Goal: Information Seeking & Learning: Learn about a topic

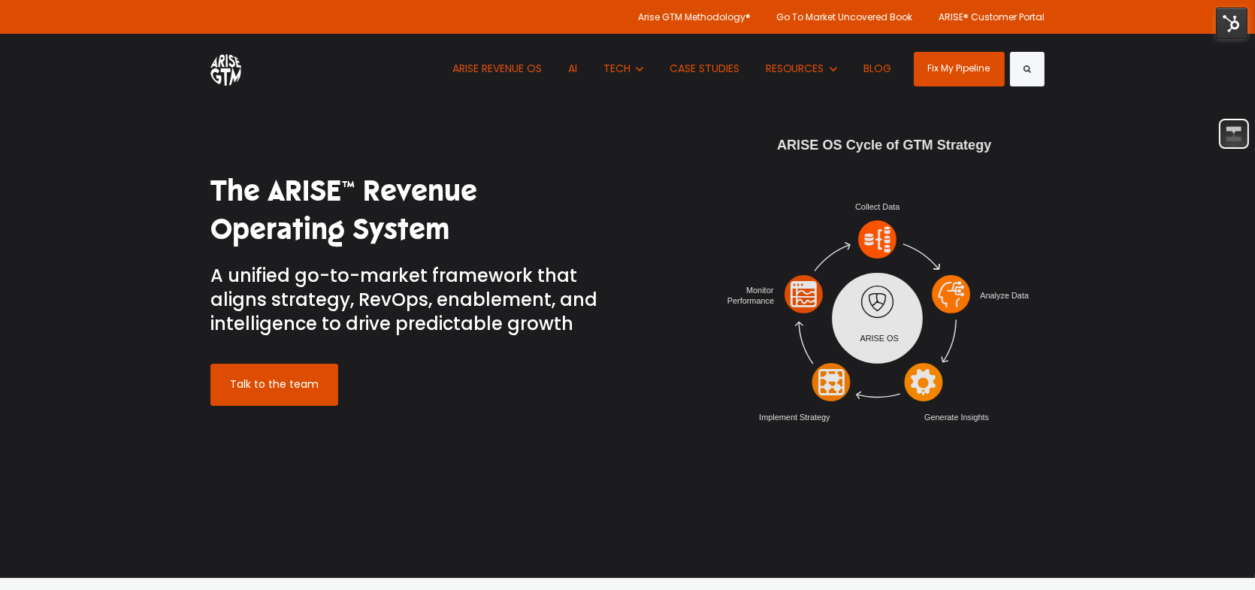
click at [583, 299] on h3 "A unified go-to-market framework that aligns strategy, RevOps, enablement, and …" at bounding box center [413, 300] width 406 height 73
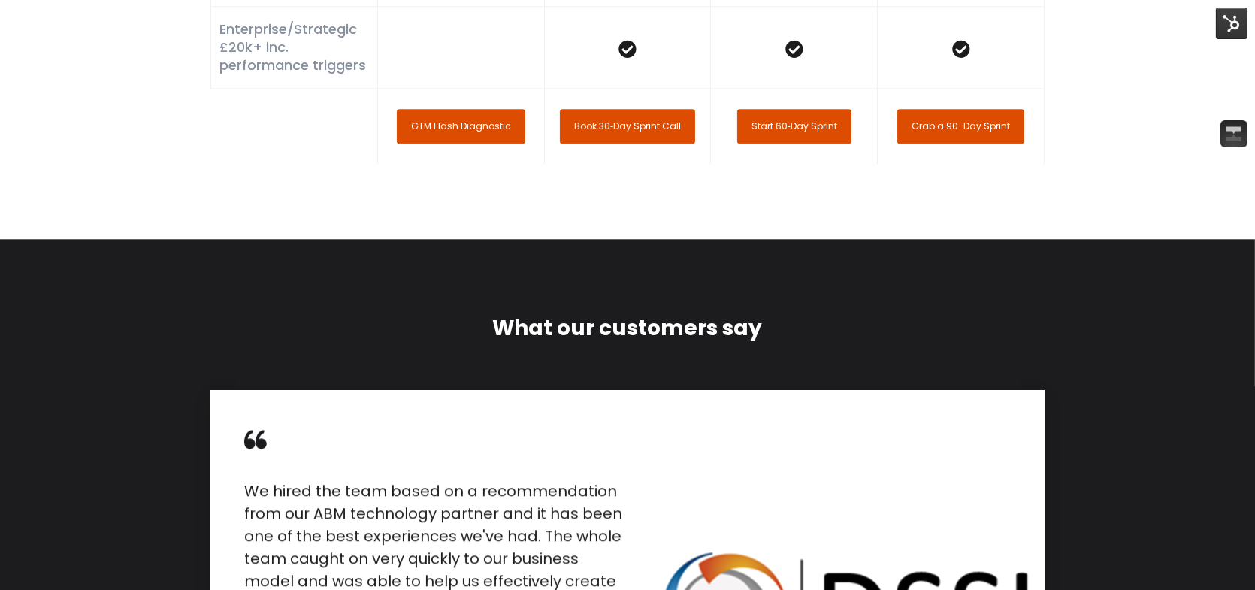
scroll to position [4801, 0]
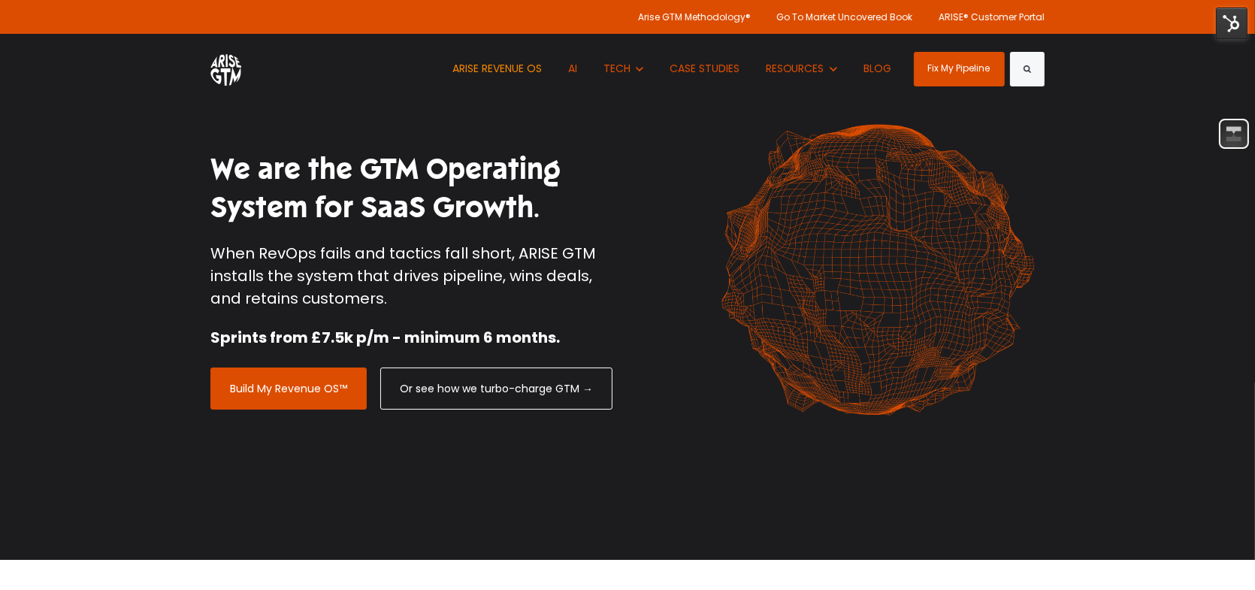
click at [531, 67] on link "ARISE REVENUE OS" at bounding box center [497, 69] width 112 height 70
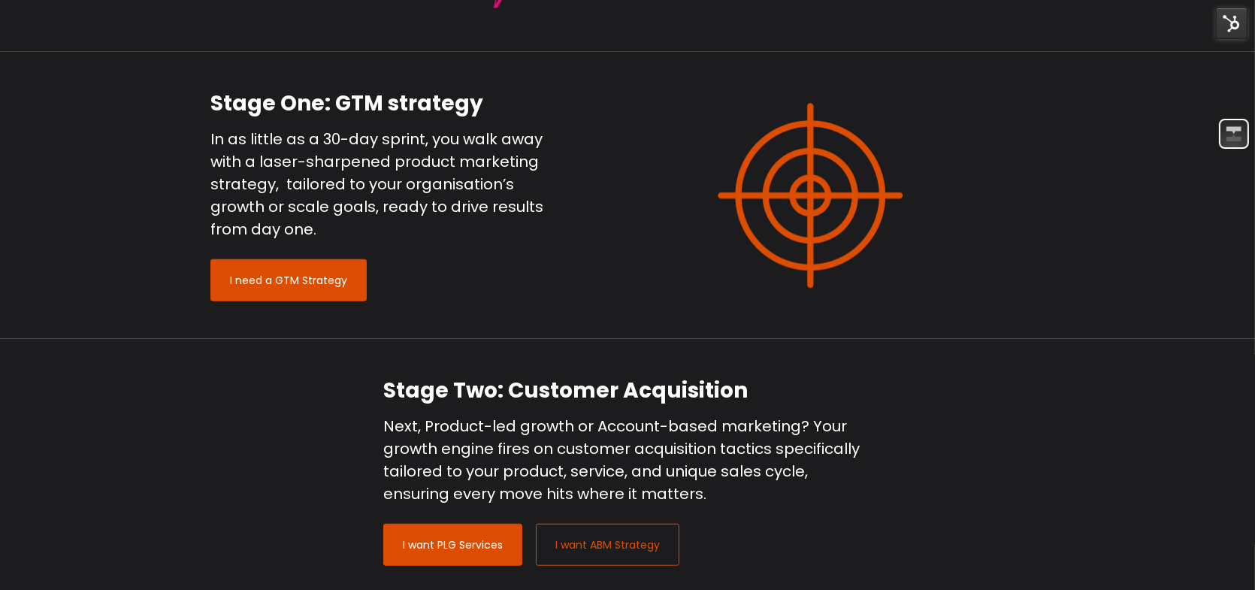
scroll to position [1578, 0]
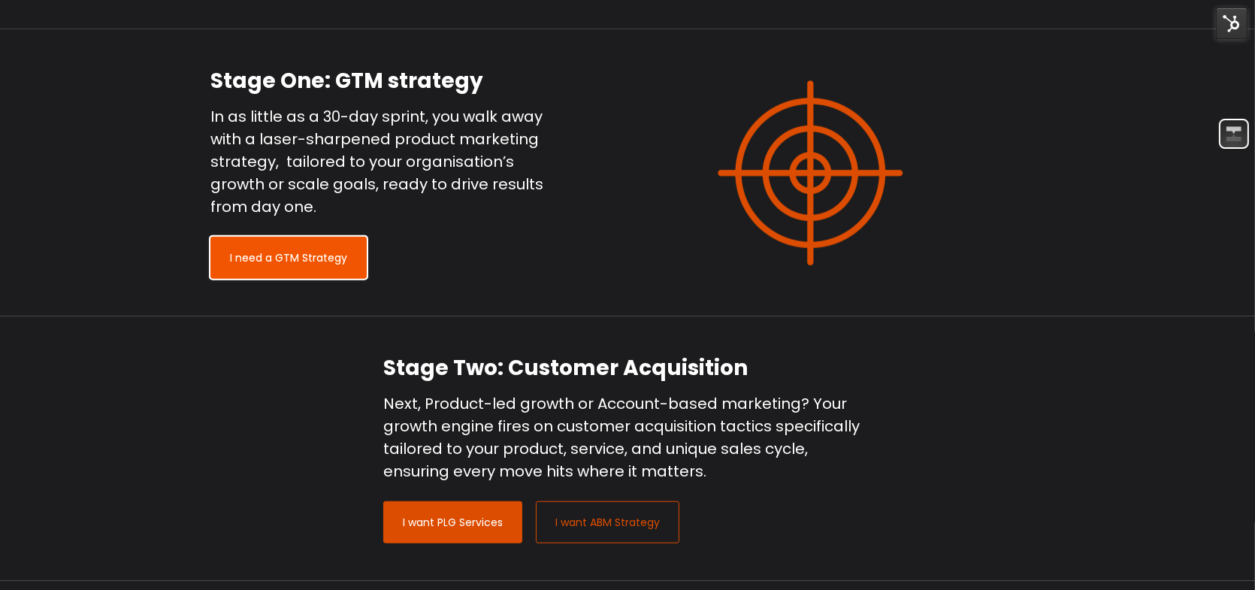
click at [309, 254] on link "I need a GTM Strategy" at bounding box center [288, 258] width 156 height 42
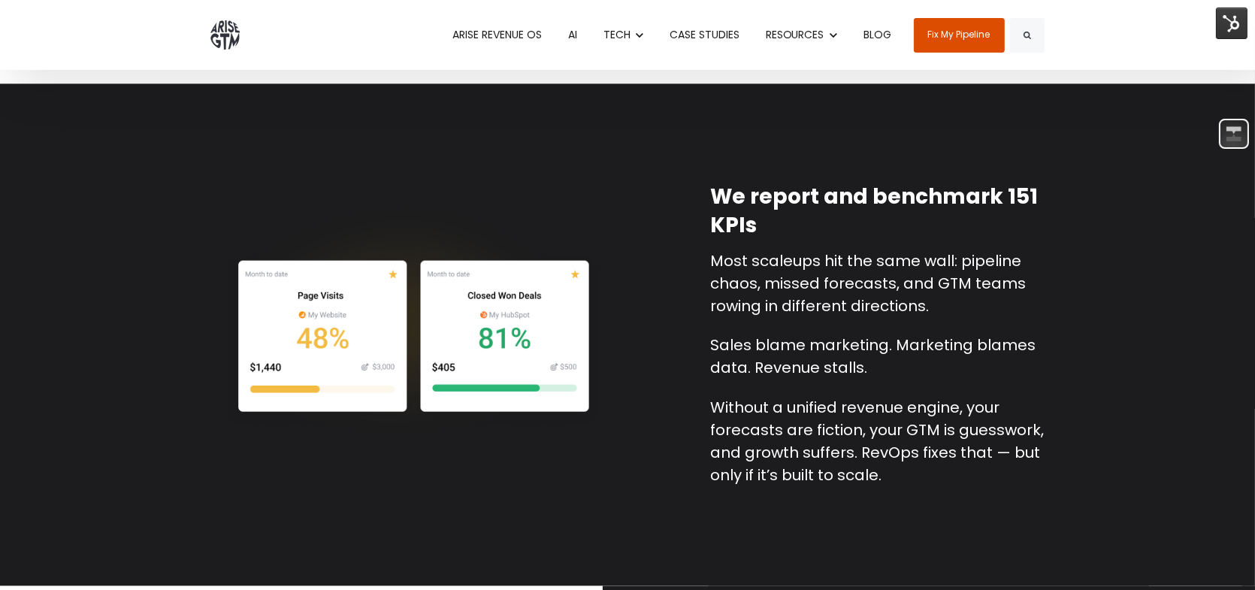
scroll to position [3607, 0]
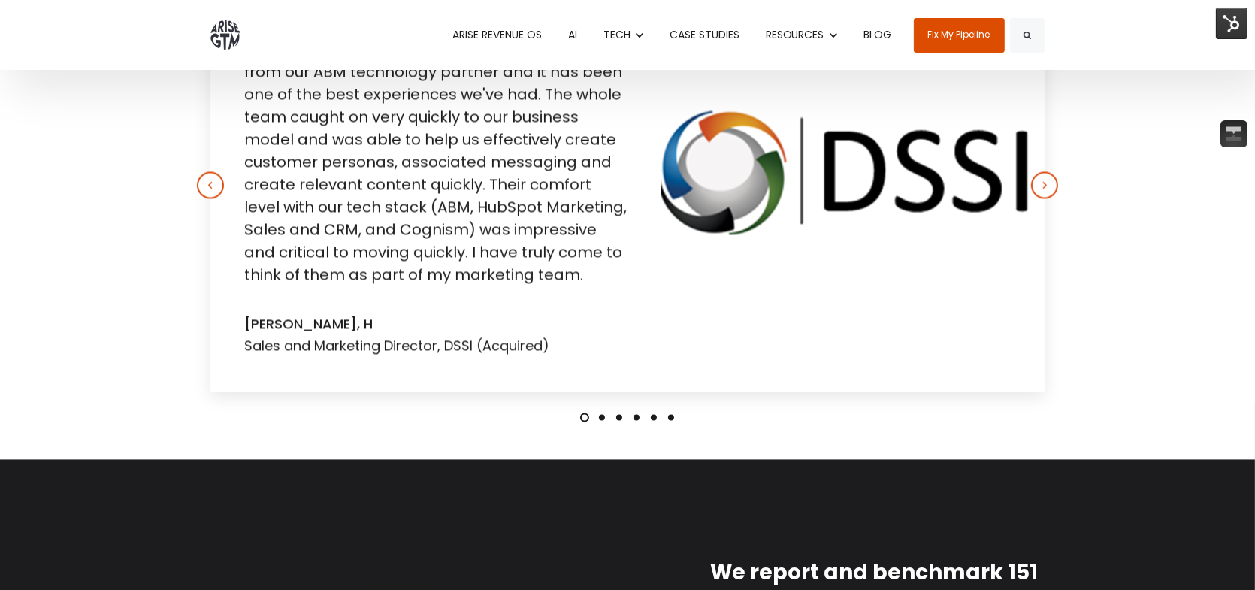
click at [1234, 23] on img at bounding box center [1232, 24] width 32 height 32
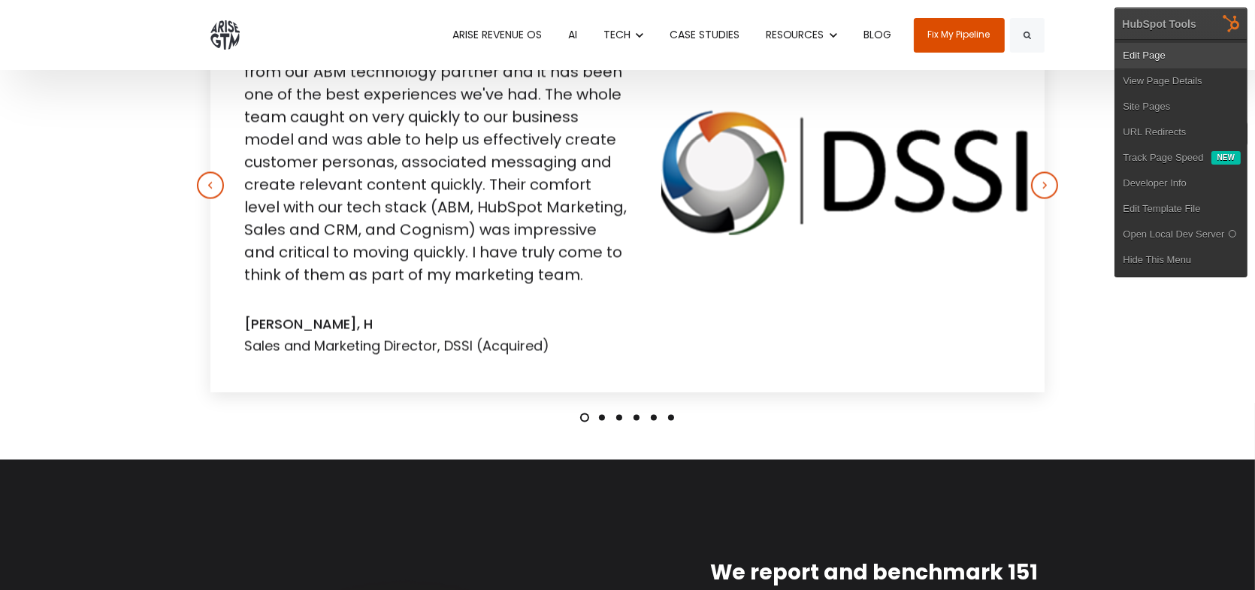
click at [1189, 48] on link "Edit Page" at bounding box center [1180, 56] width 131 height 26
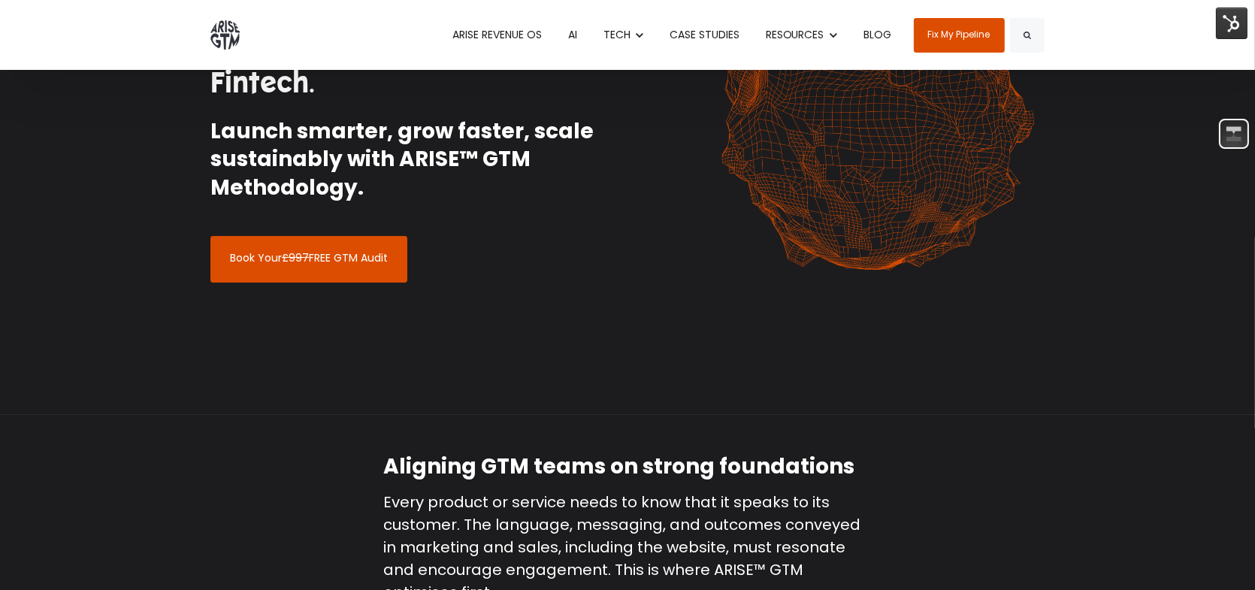
scroll to position [0, 0]
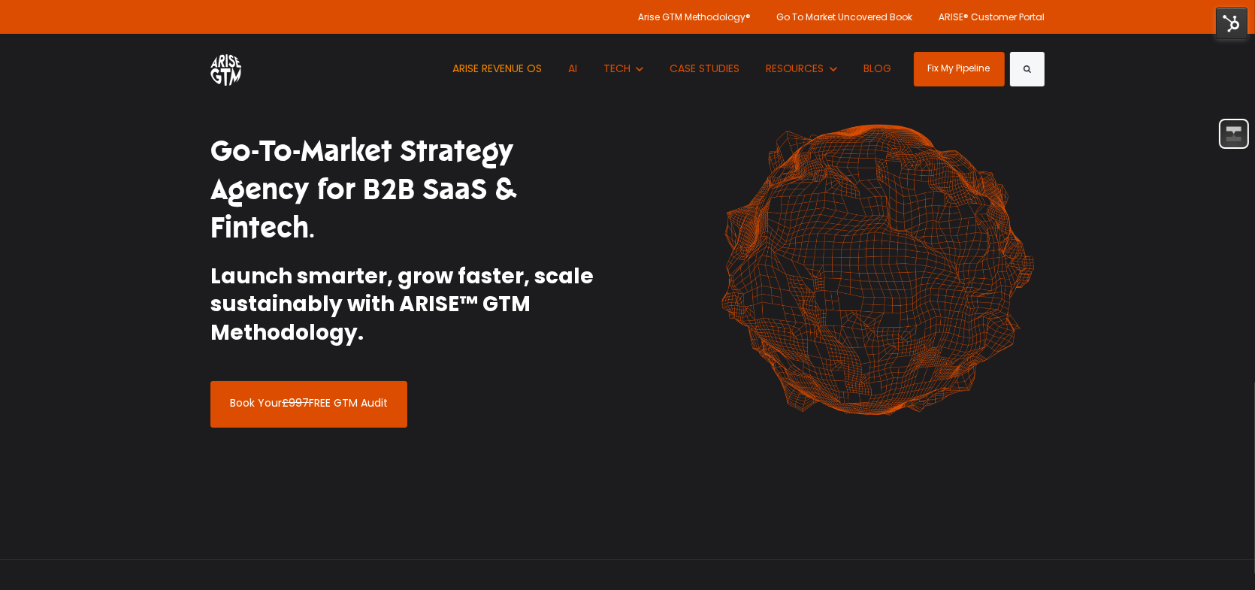
click at [490, 64] on link "ARISE REVENUE OS" at bounding box center [497, 69] width 112 height 70
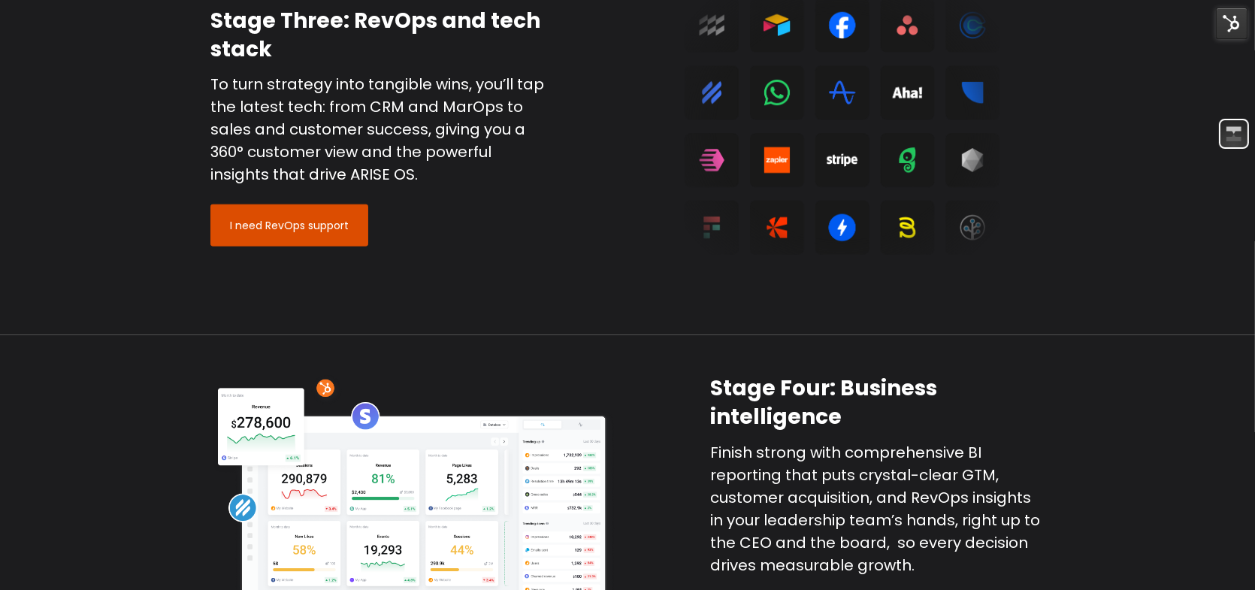
scroll to position [2480, 0]
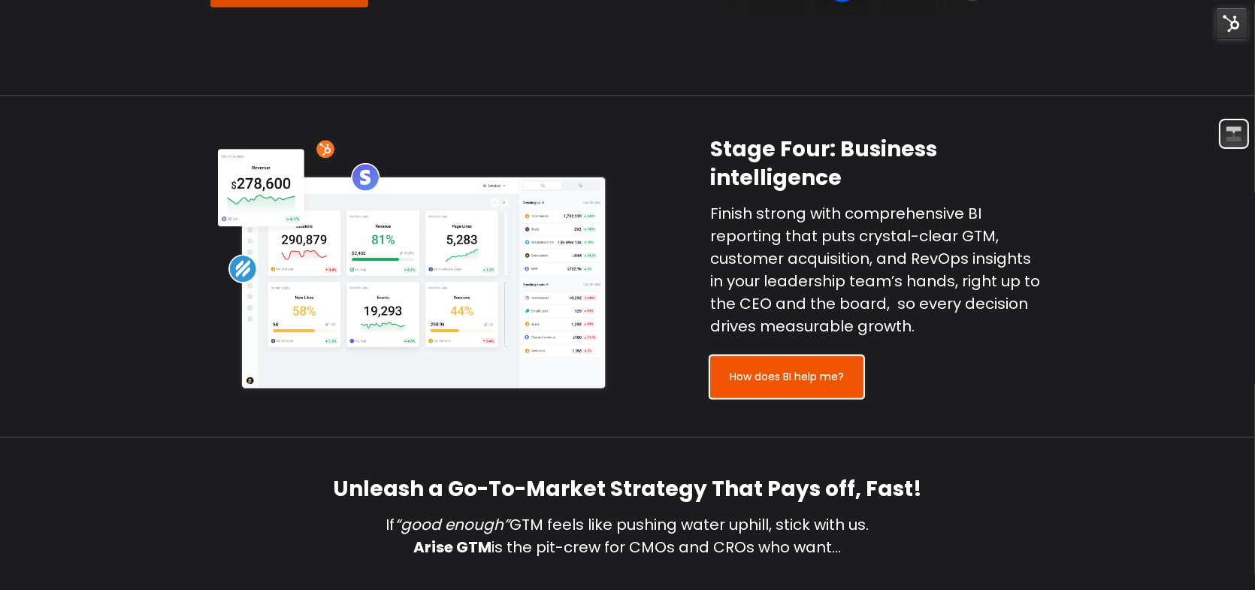
click at [783, 379] on link "How does BI help me?" at bounding box center [786, 377] width 153 height 42
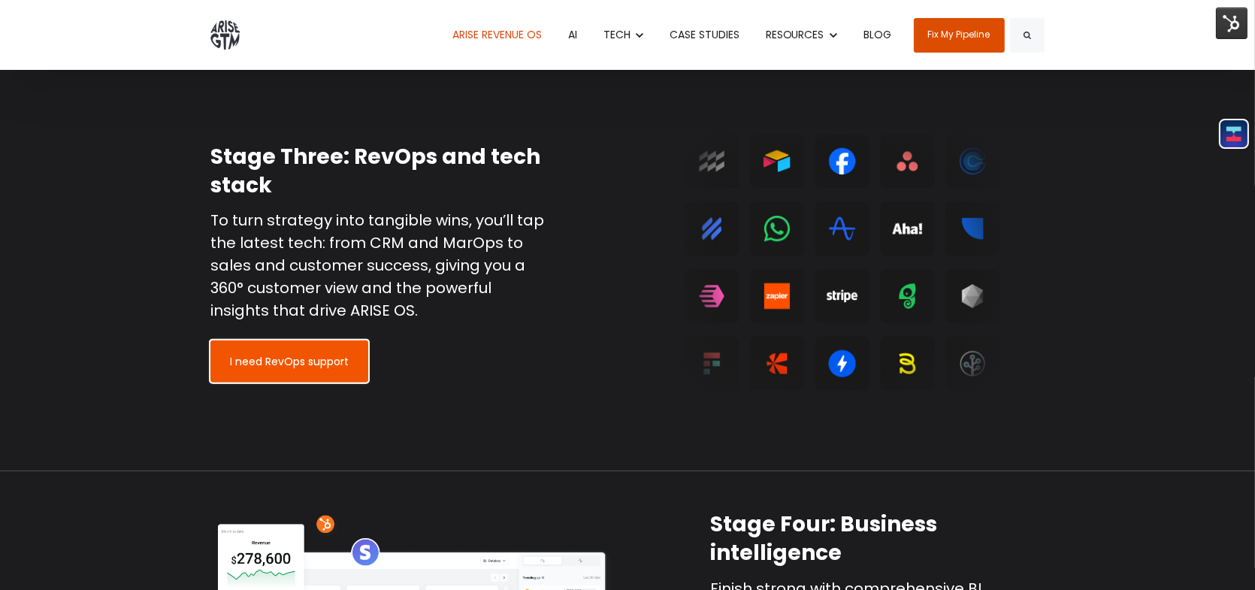
click at [292, 348] on link "I need RevOps support" at bounding box center [289, 361] width 158 height 42
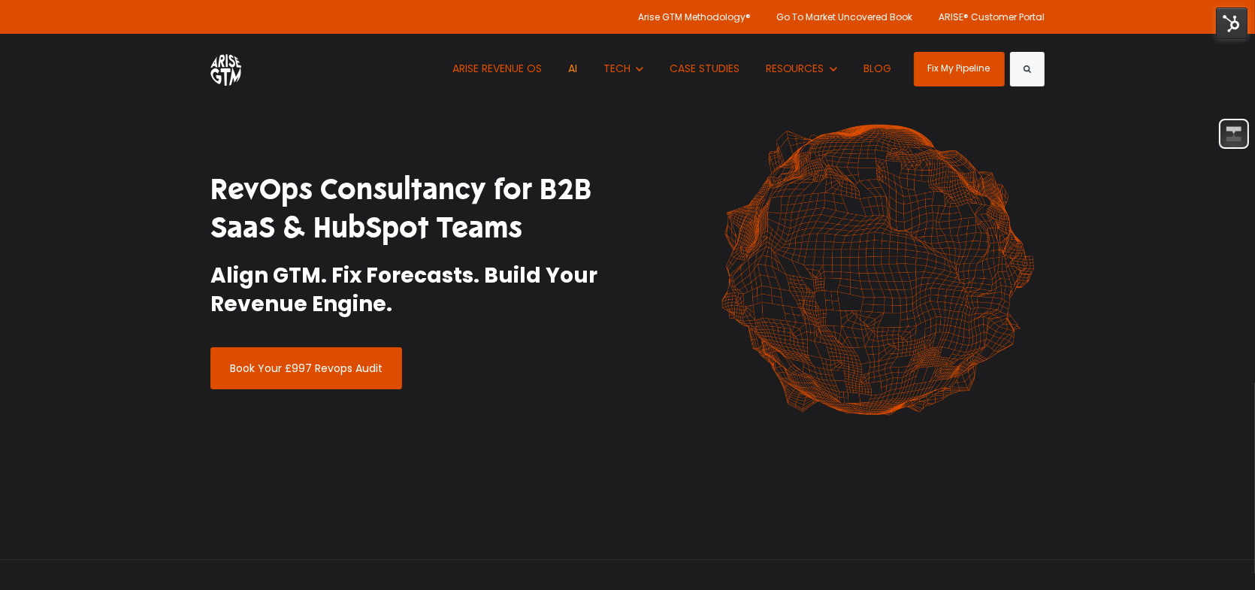
click at [579, 68] on link "AI" at bounding box center [573, 69] width 32 height 70
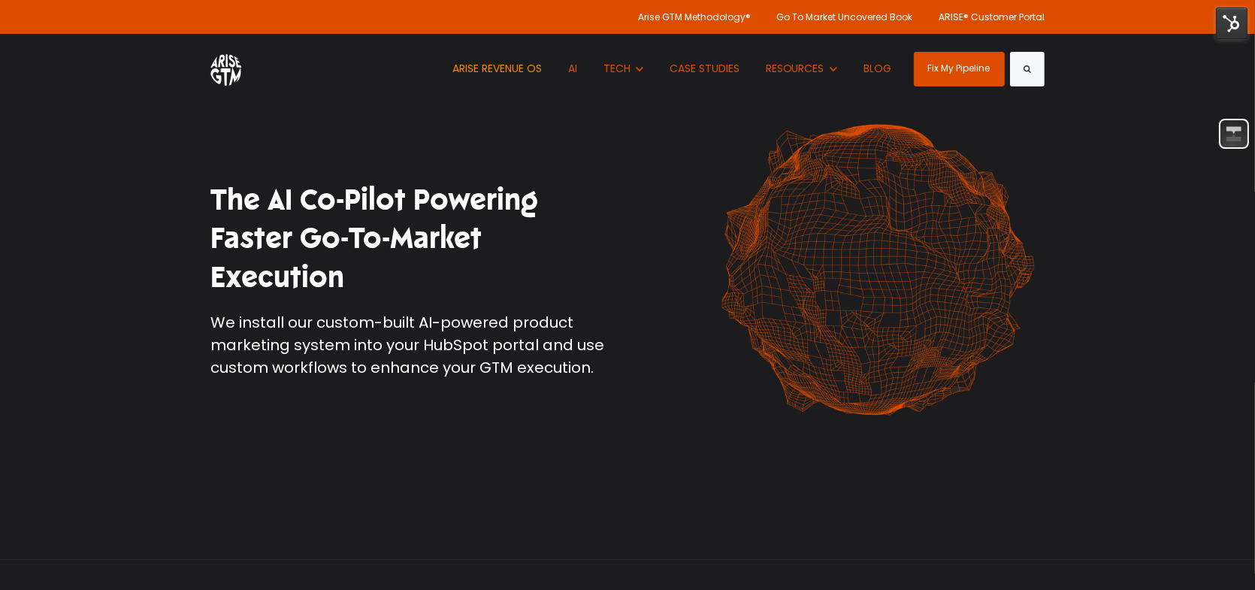
click at [494, 68] on link "ARISE REVENUE OS" at bounding box center [497, 69] width 112 height 70
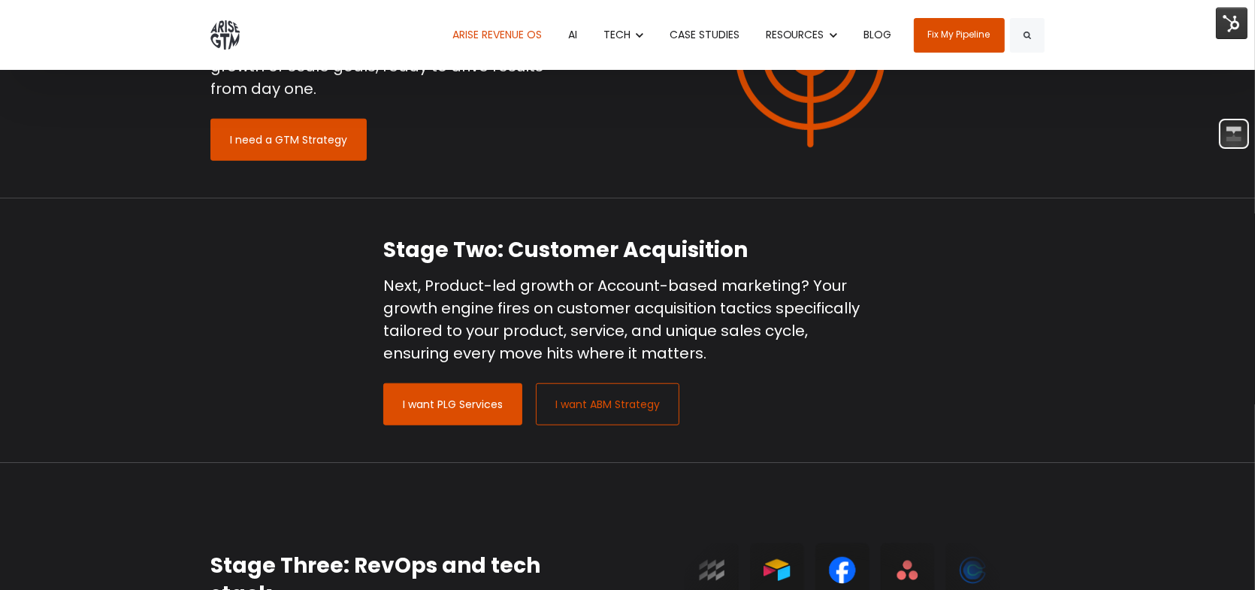
scroll to position [1653, 0]
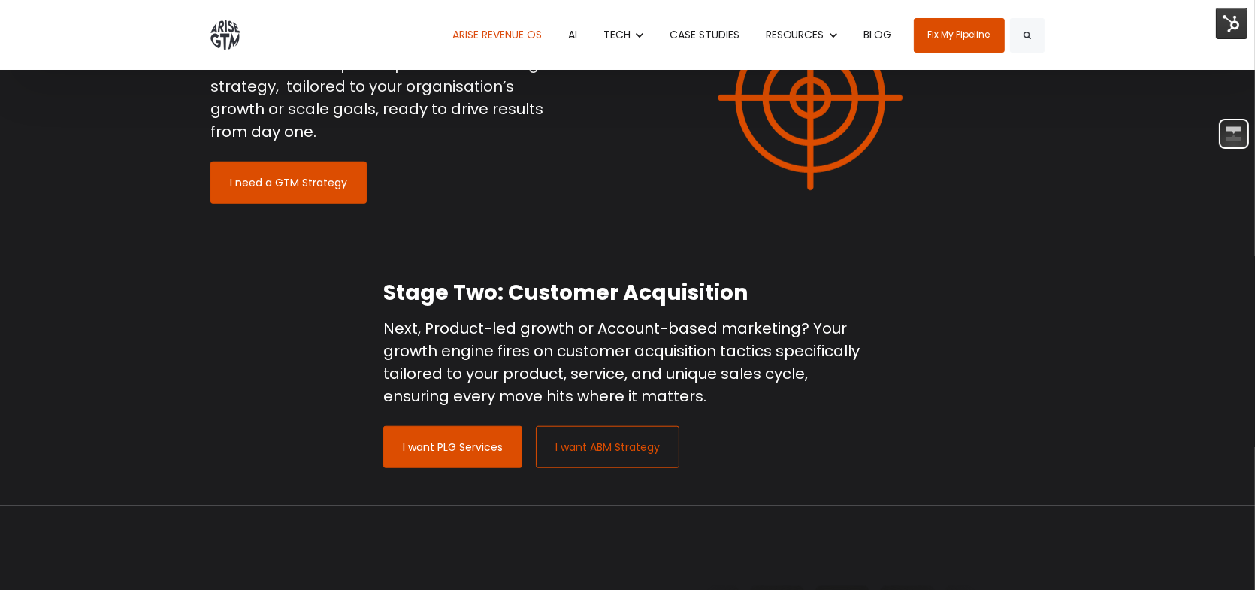
drag, startPoint x: 493, startPoint y: 446, endPoint x: 1241, endPoint y: 31, distance: 855.6
click at [1241, 31] on img at bounding box center [1232, 24] width 32 height 32
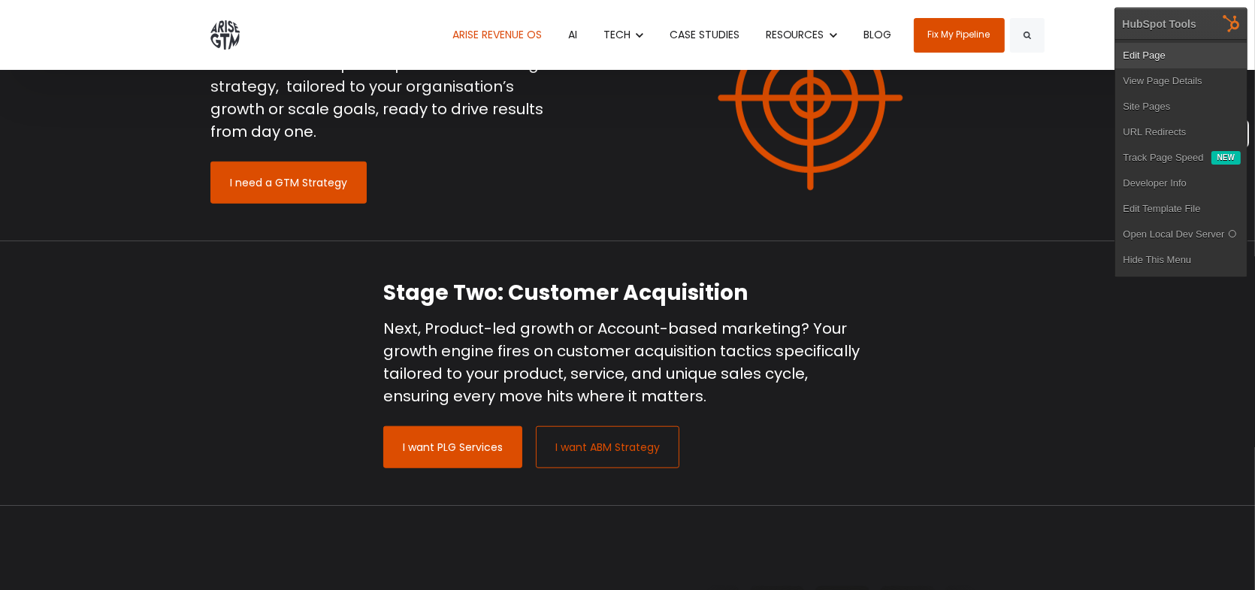
click at [1173, 52] on link "Edit Page" at bounding box center [1180, 56] width 131 height 26
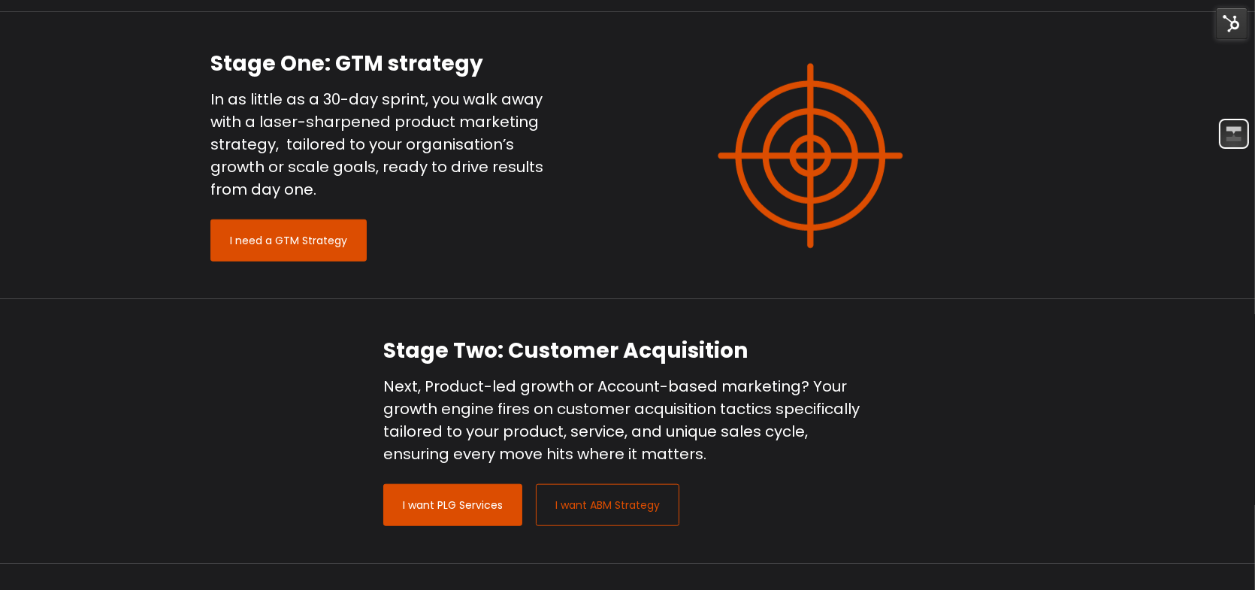
scroll to position [1653, 0]
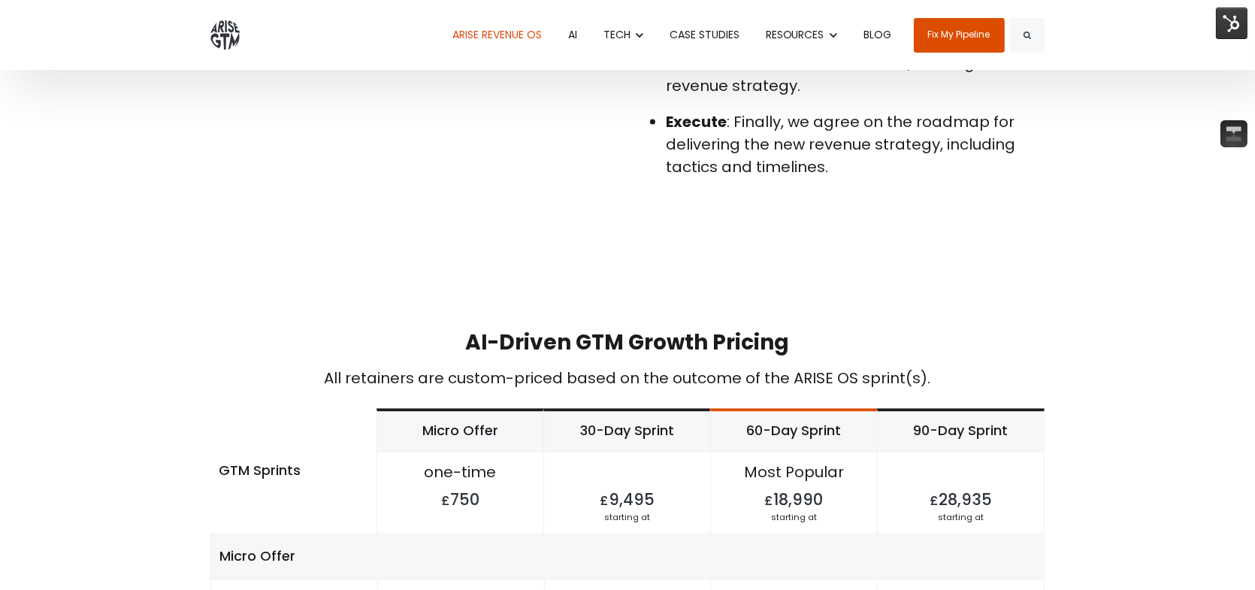
scroll to position [3607, 0]
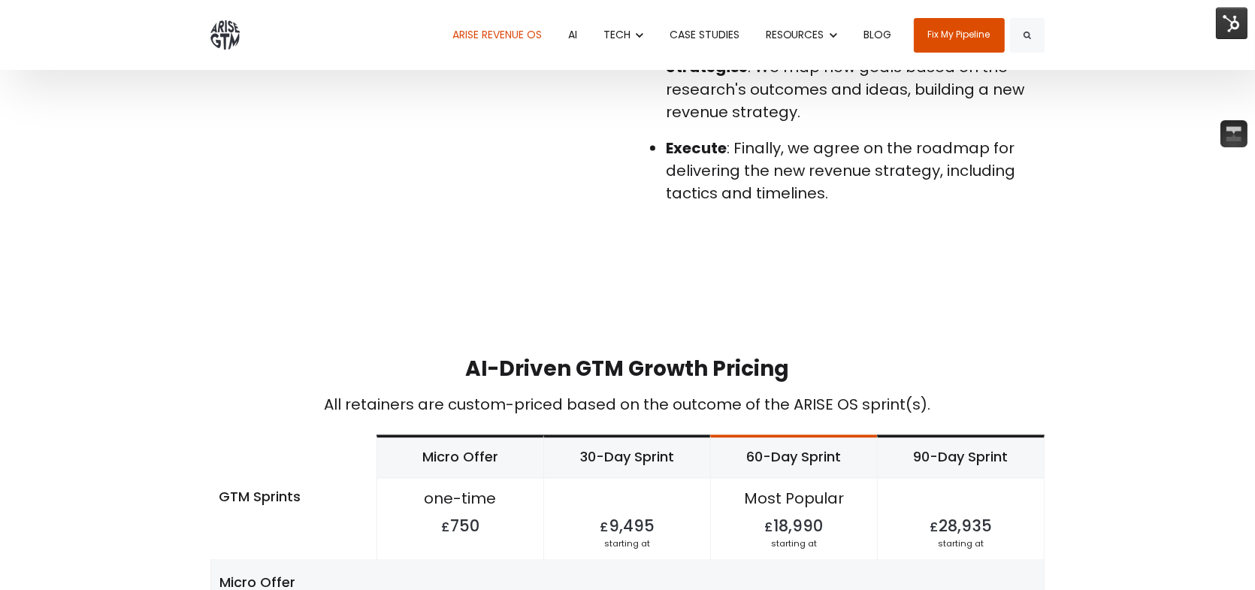
click at [568, 41] on link "AI" at bounding box center [573, 35] width 32 height 70
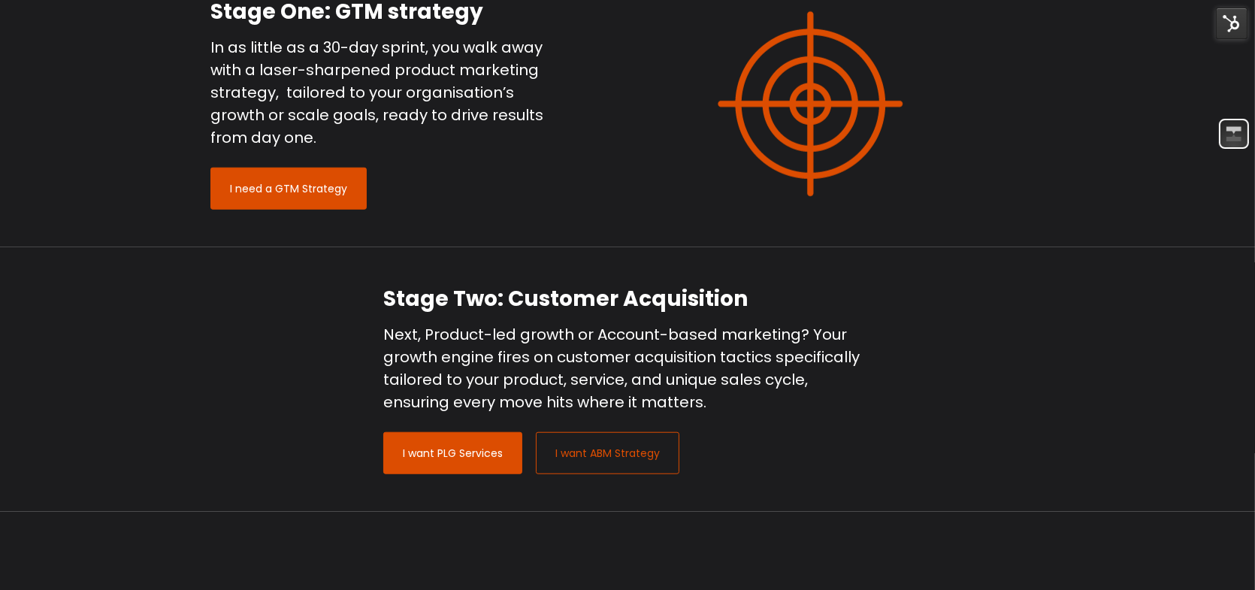
scroll to position [1653, 0]
